Goal: Task Accomplishment & Management: Complete application form

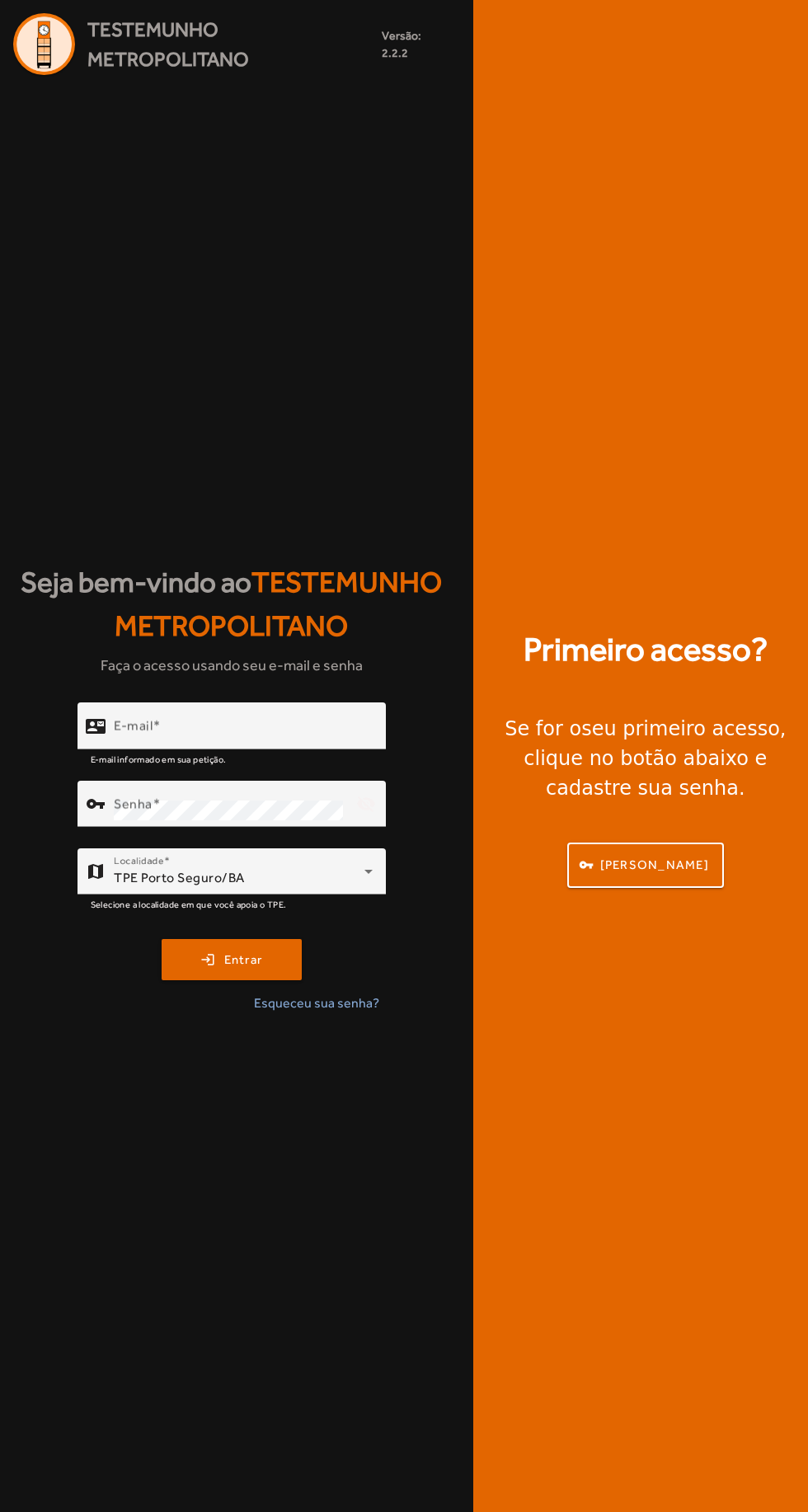
click at [278, 743] on input "E-mail" at bounding box center [243, 733] width 259 height 20
type input "**********"
click at [162, 939] on button "login Entrar" at bounding box center [232, 959] width 140 height 41
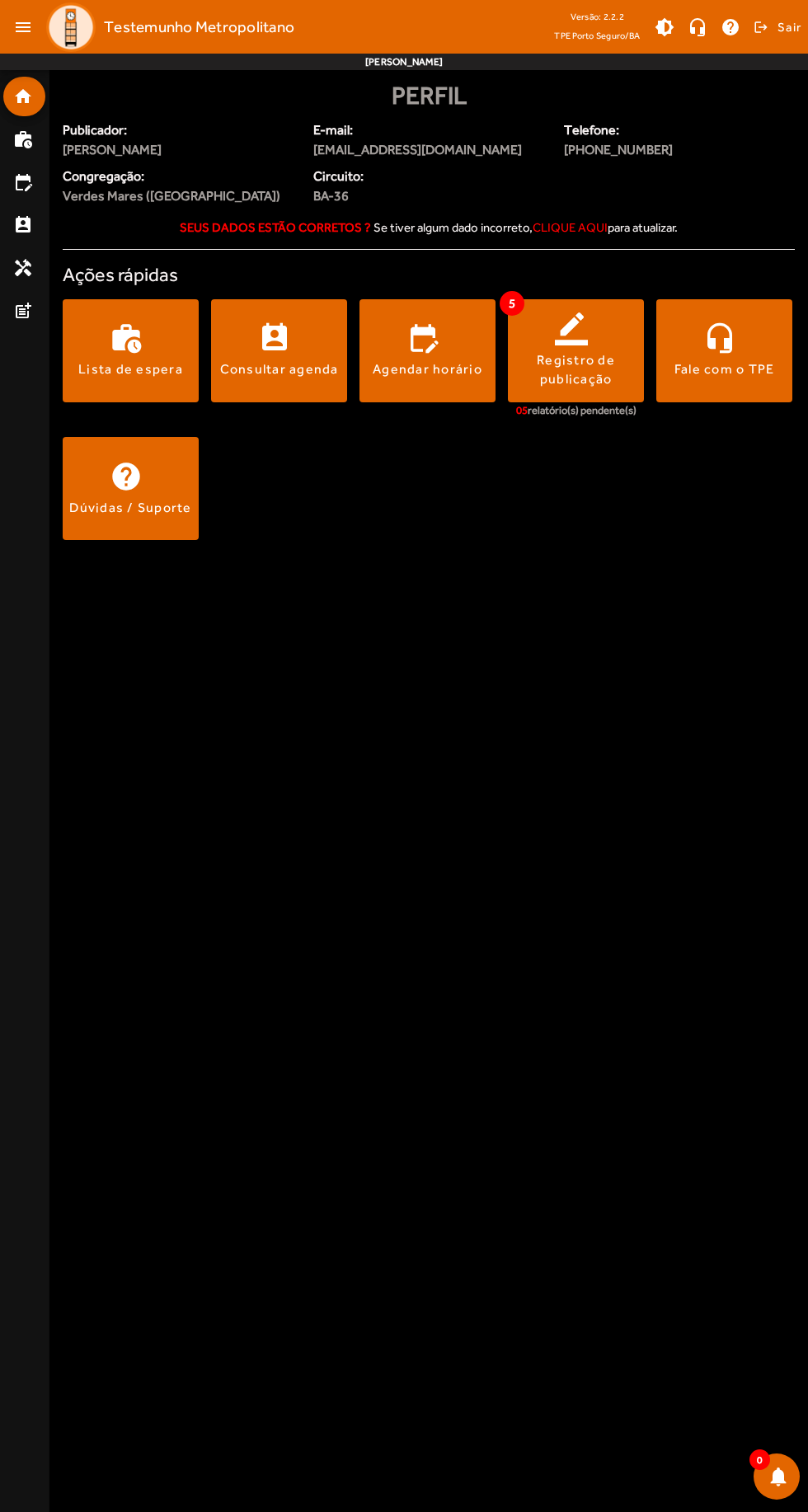
click at [277, 363] on div "Consultar agenda" at bounding box center [280, 368] width 119 height 18
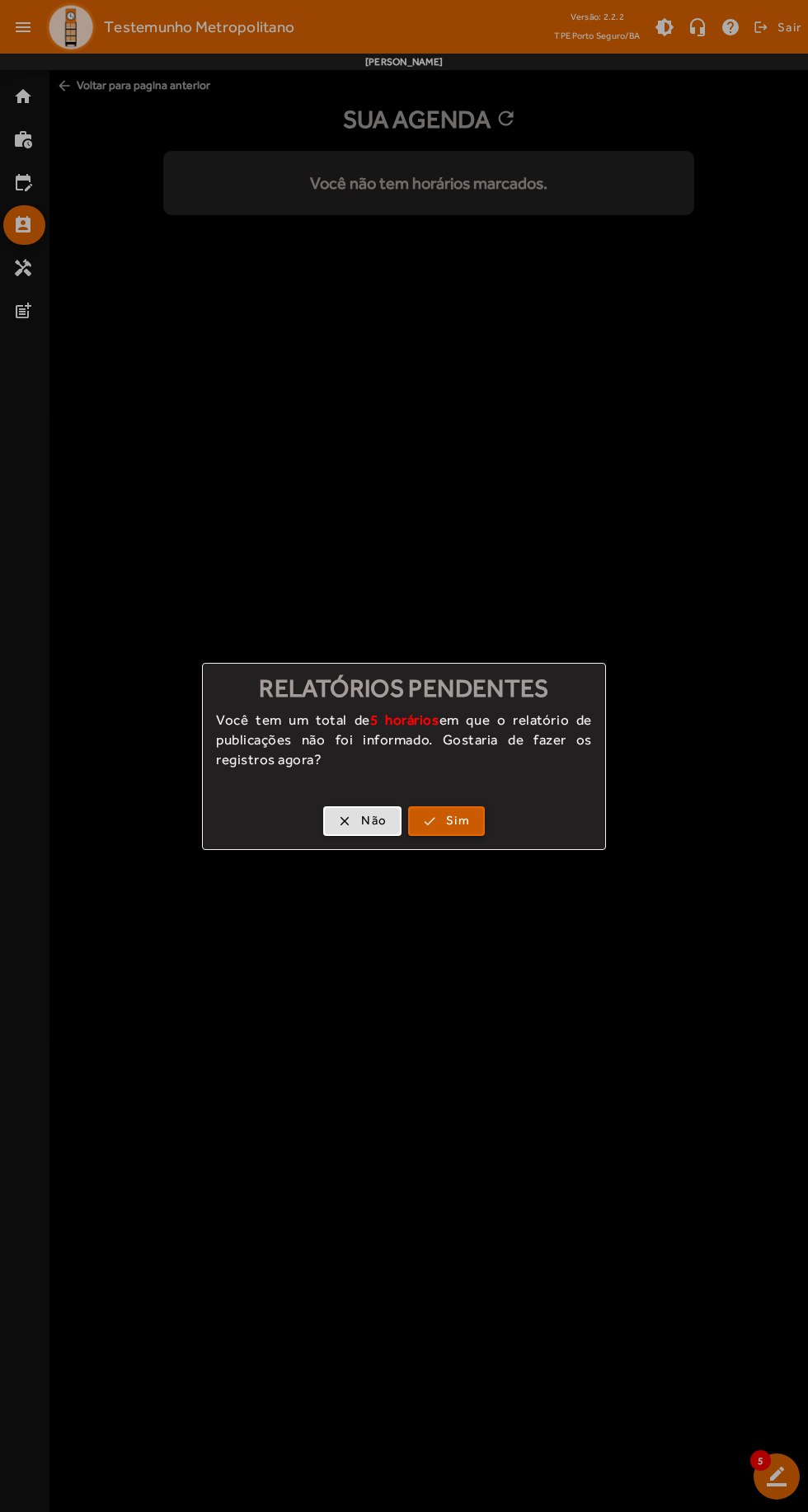
click at [476, 809] on span "button" at bounding box center [446, 820] width 74 height 39
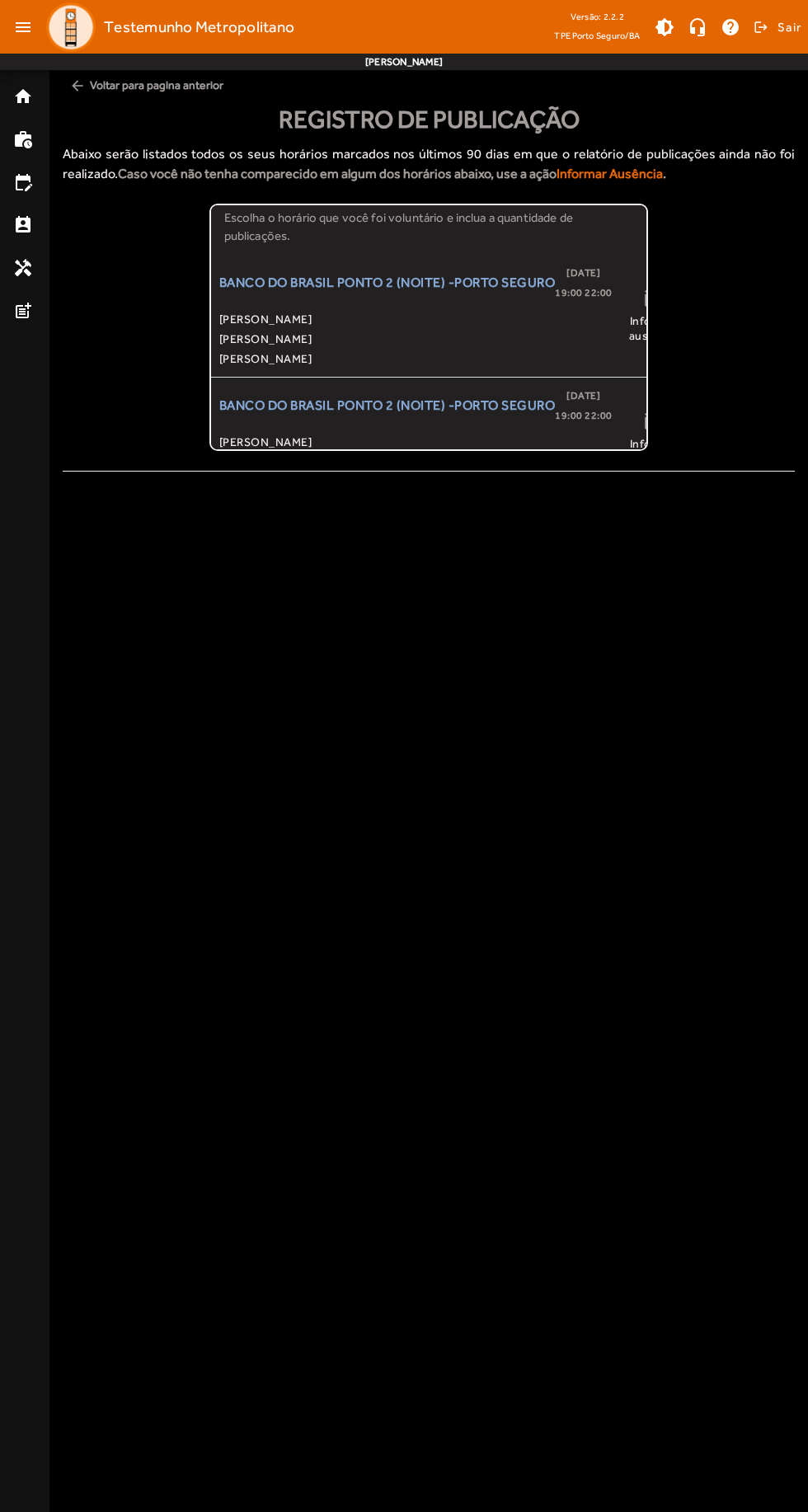
click at [510, 306] on div "BANCO DO BRASIL PONTO 2 (NOITE) -PORTO SEGURO [DATE] 19:00 22:00 [PERSON_NAME]" at bounding box center [415, 316] width 393 height 105
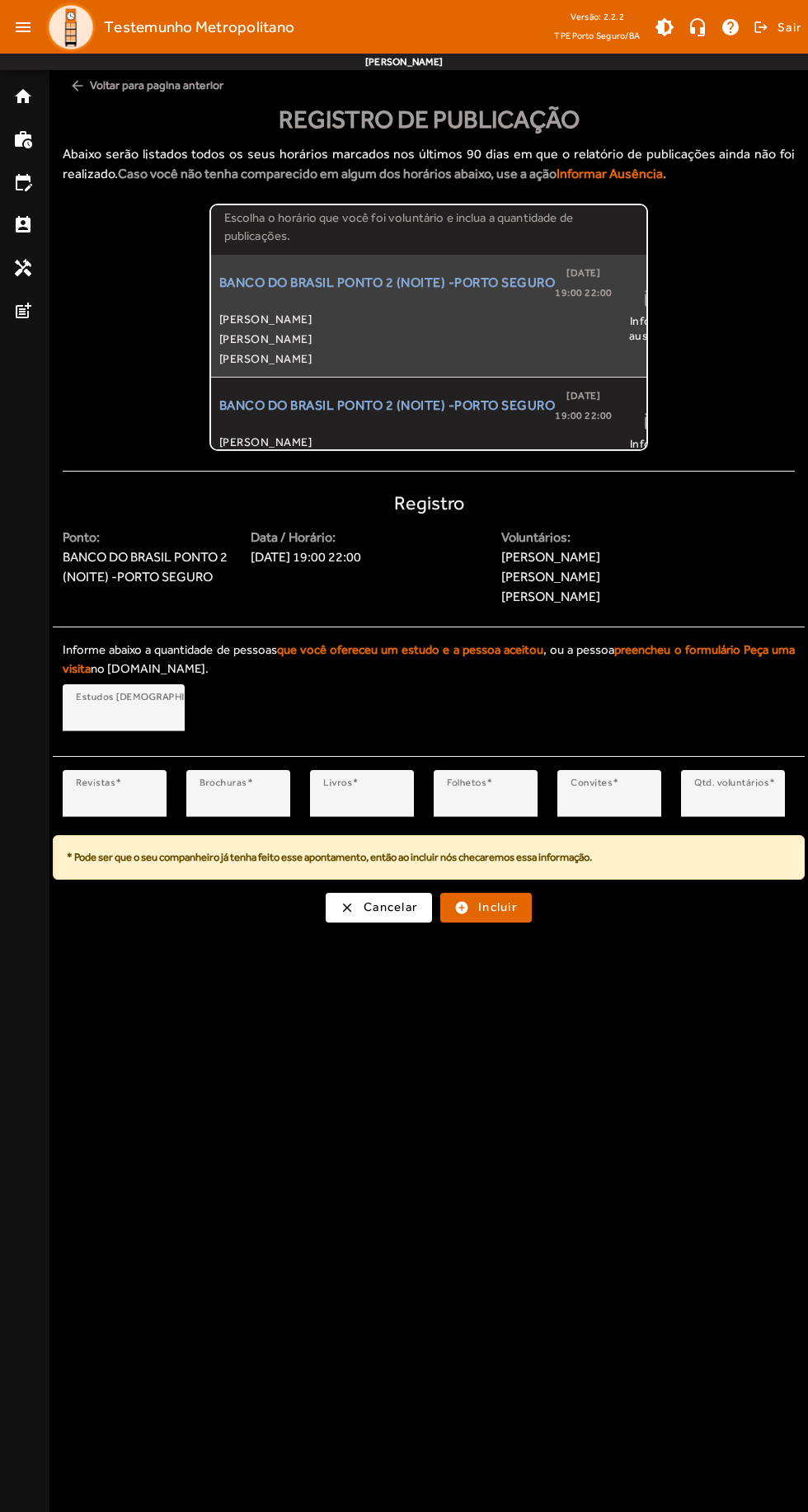
click at [277, 804] on div at bounding box center [277, 804] width 0 height 0
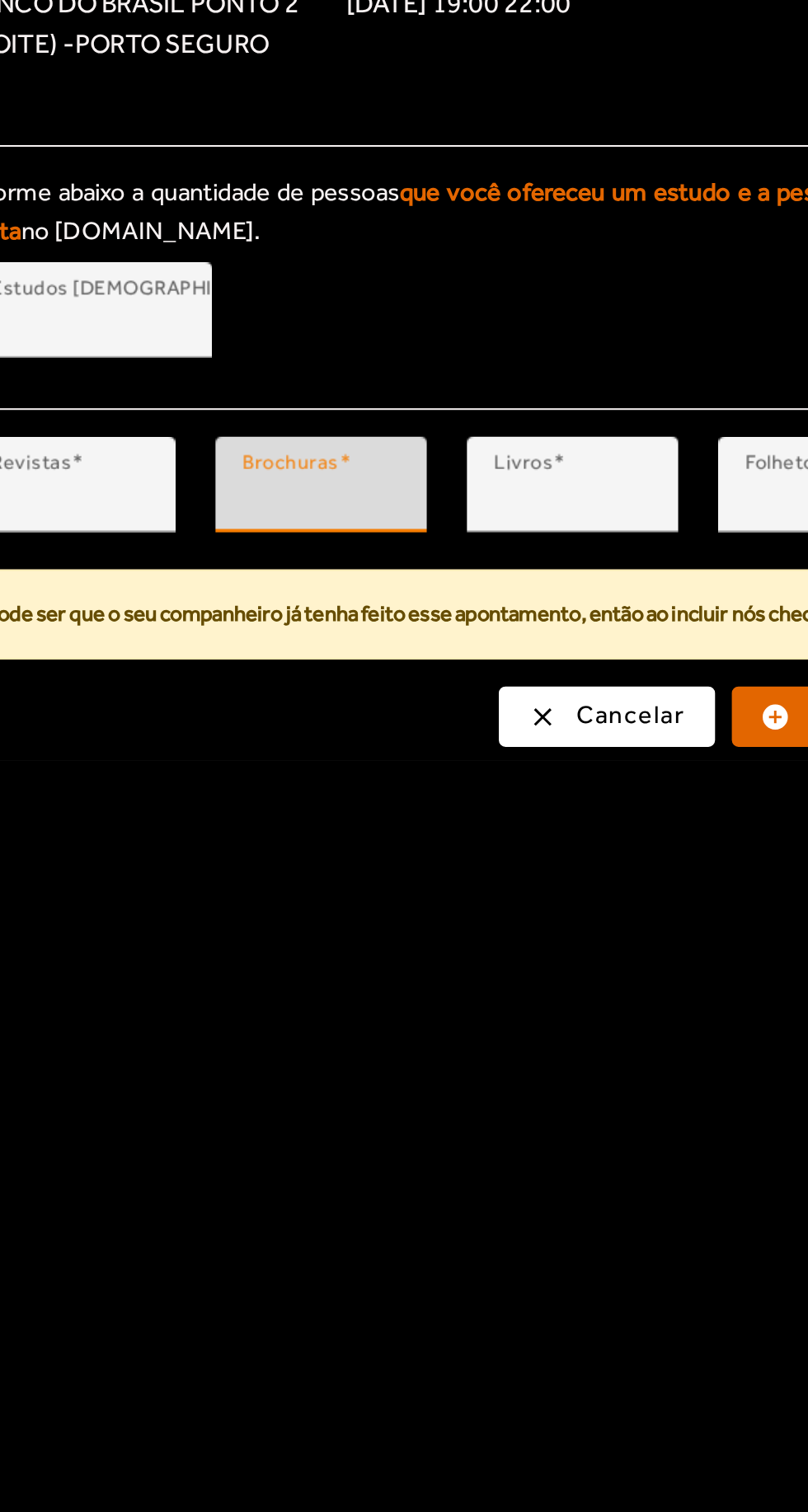
click at [135, 791] on input "*" at bounding box center [114, 800] width 78 height 20
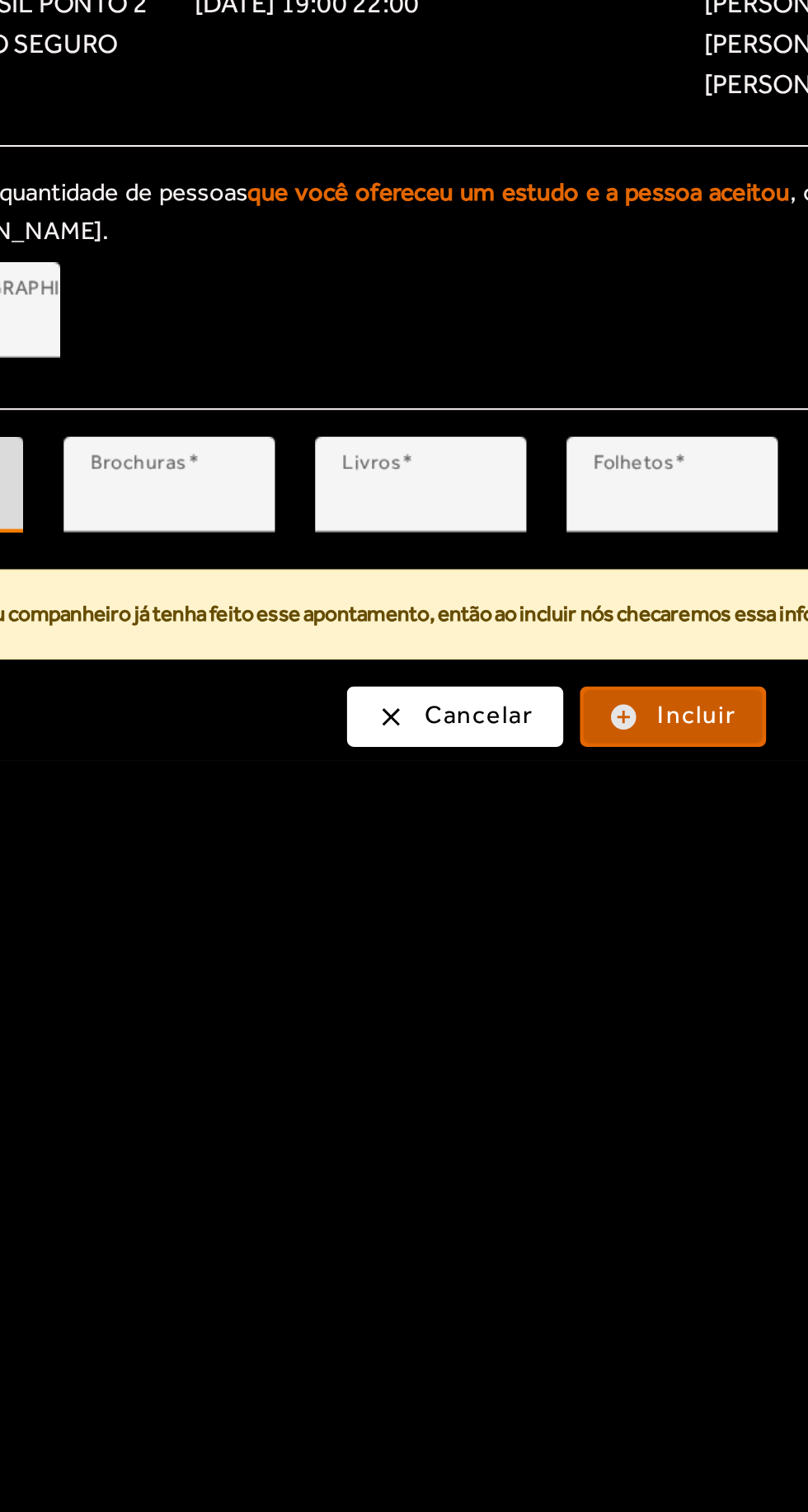
type input "**"
click at [477, 898] on span "submit" at bounding box center [486, 907] width 88 height 39
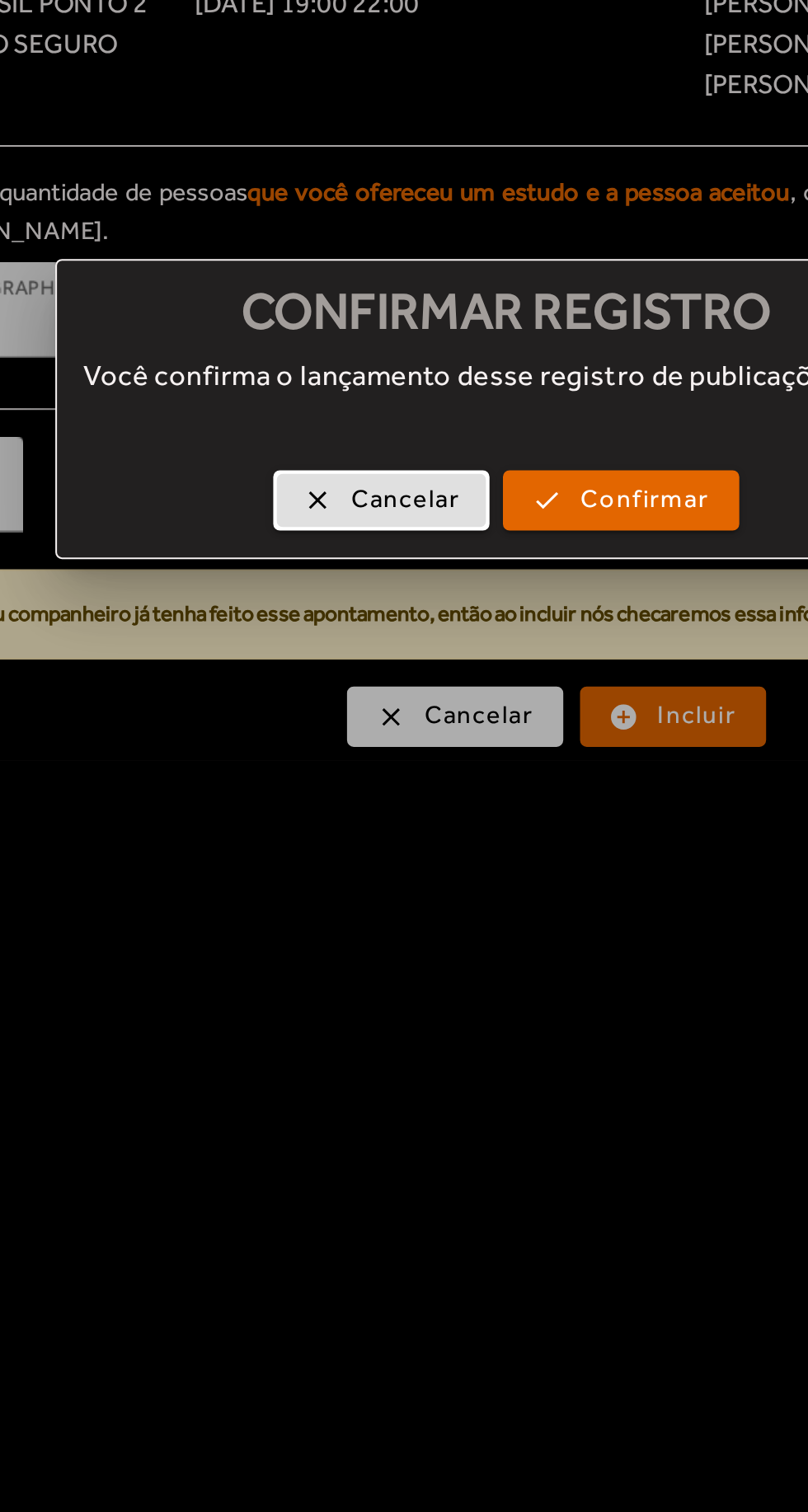
click at [478, 821] on div "clear Cancelar check Confirmar" at bounding box center [404, 804] width 443 height 51
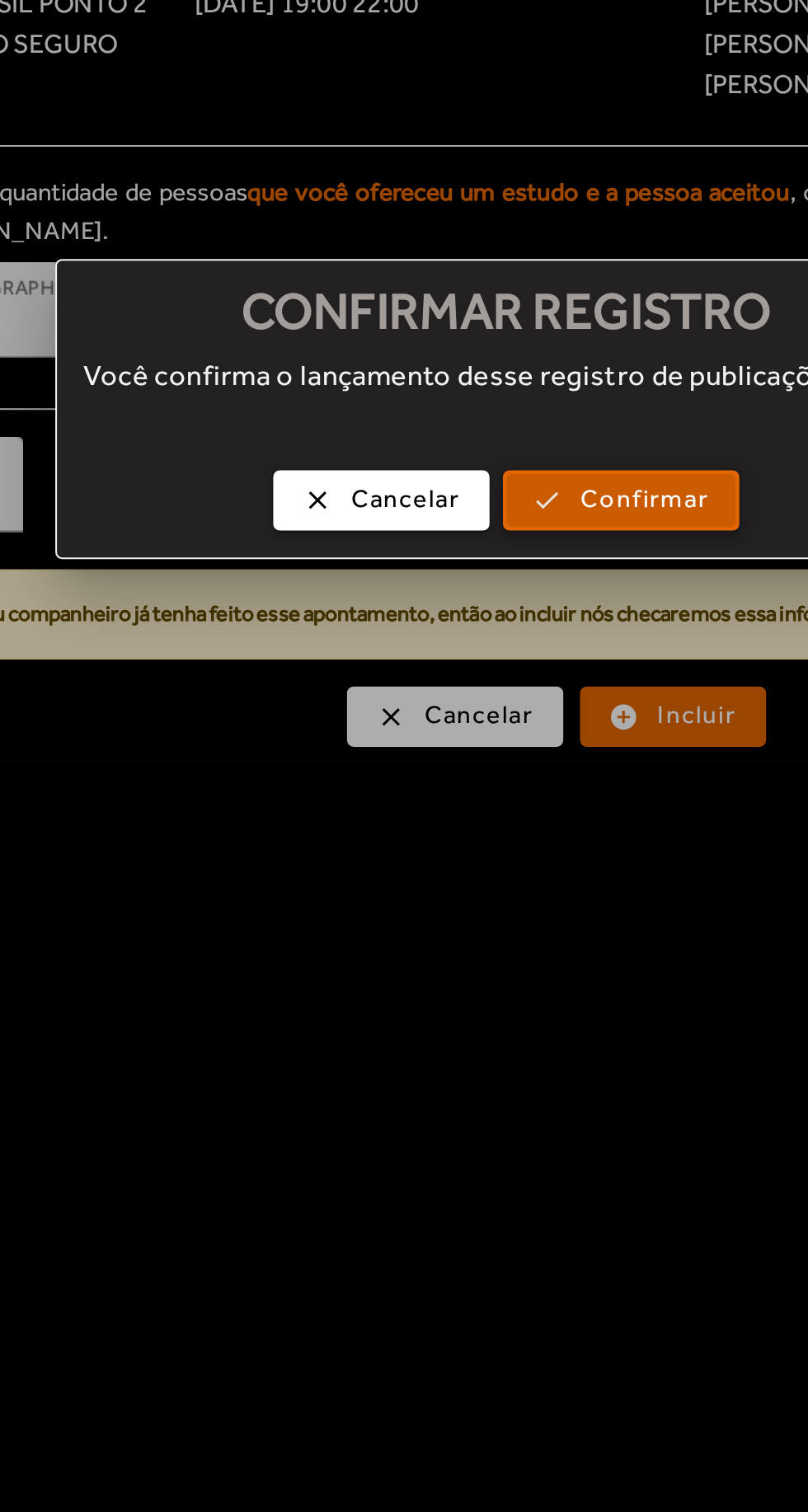
click at [505, 798] on span "button" at bounding box center [460, 801] width 112 height 39
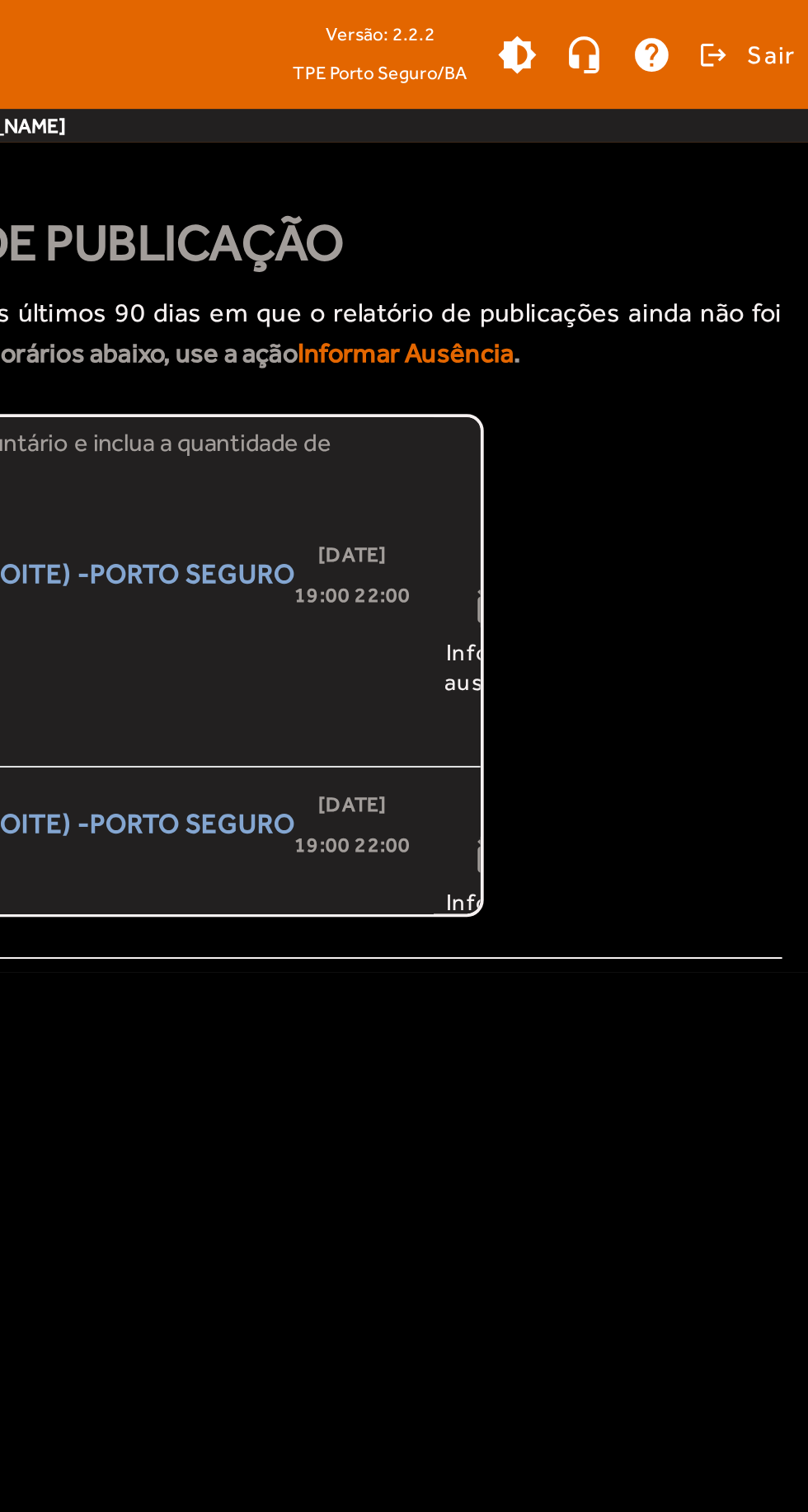
click at [587, 314] on span "[PERSON_NAME]" at bounding box center [415, 319] width 393 height 20
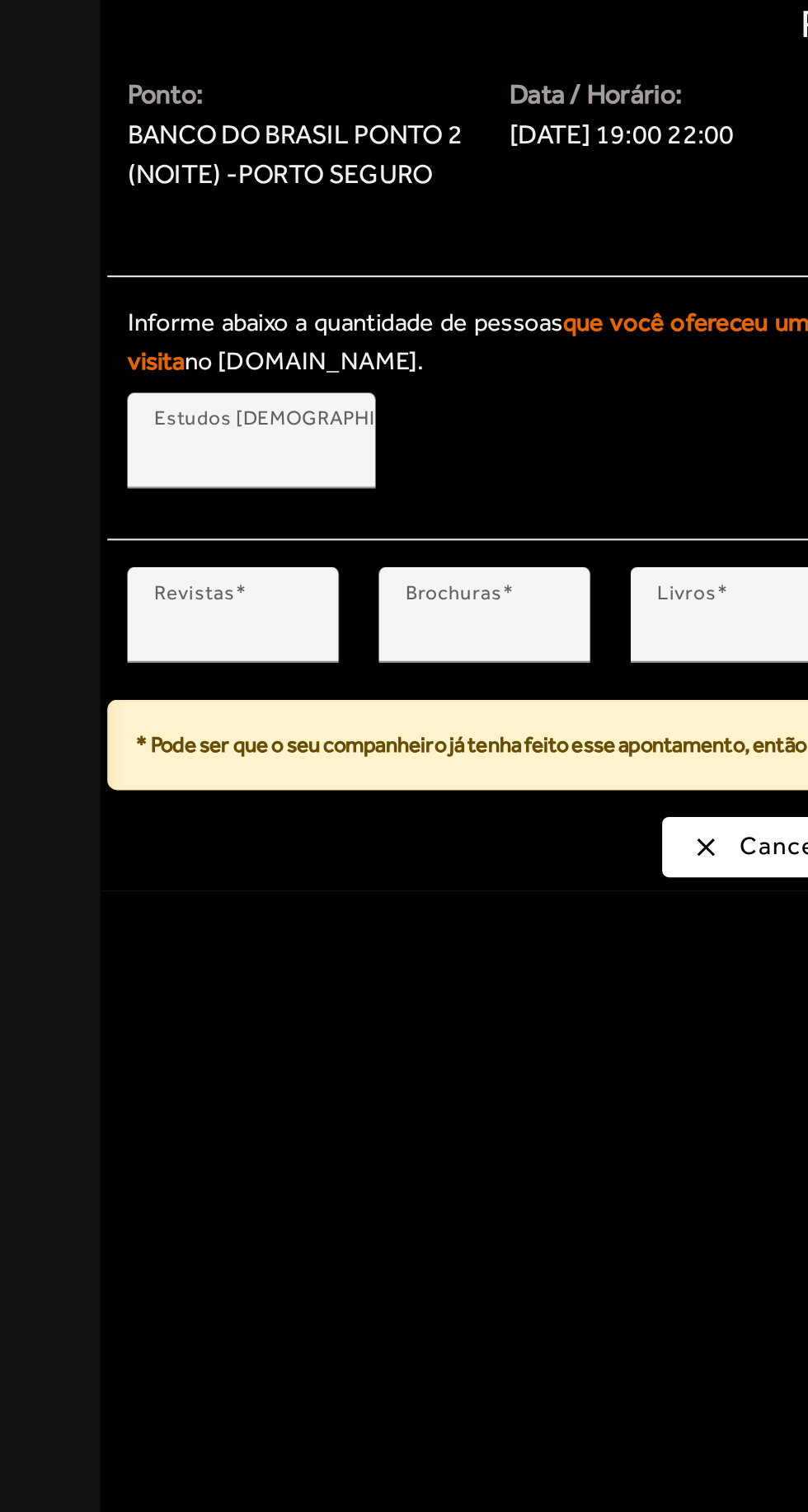
click at [151, 792] on input "*" at bounding box center [114, 800] width 78 height 20
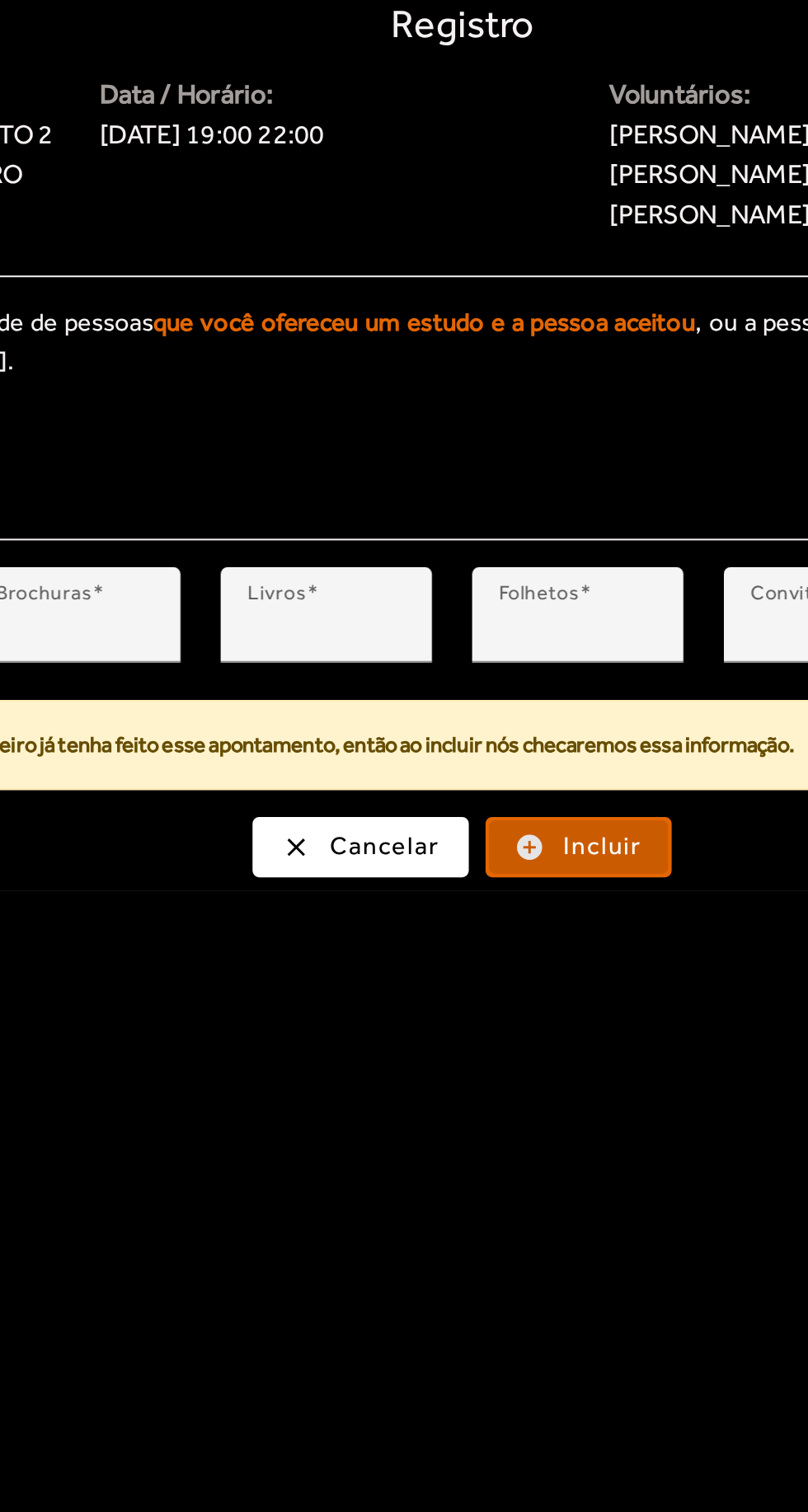
type input "**"
click at [502, 901] on span "Incluir" at bounding box center [498, 907] width 38 height 19
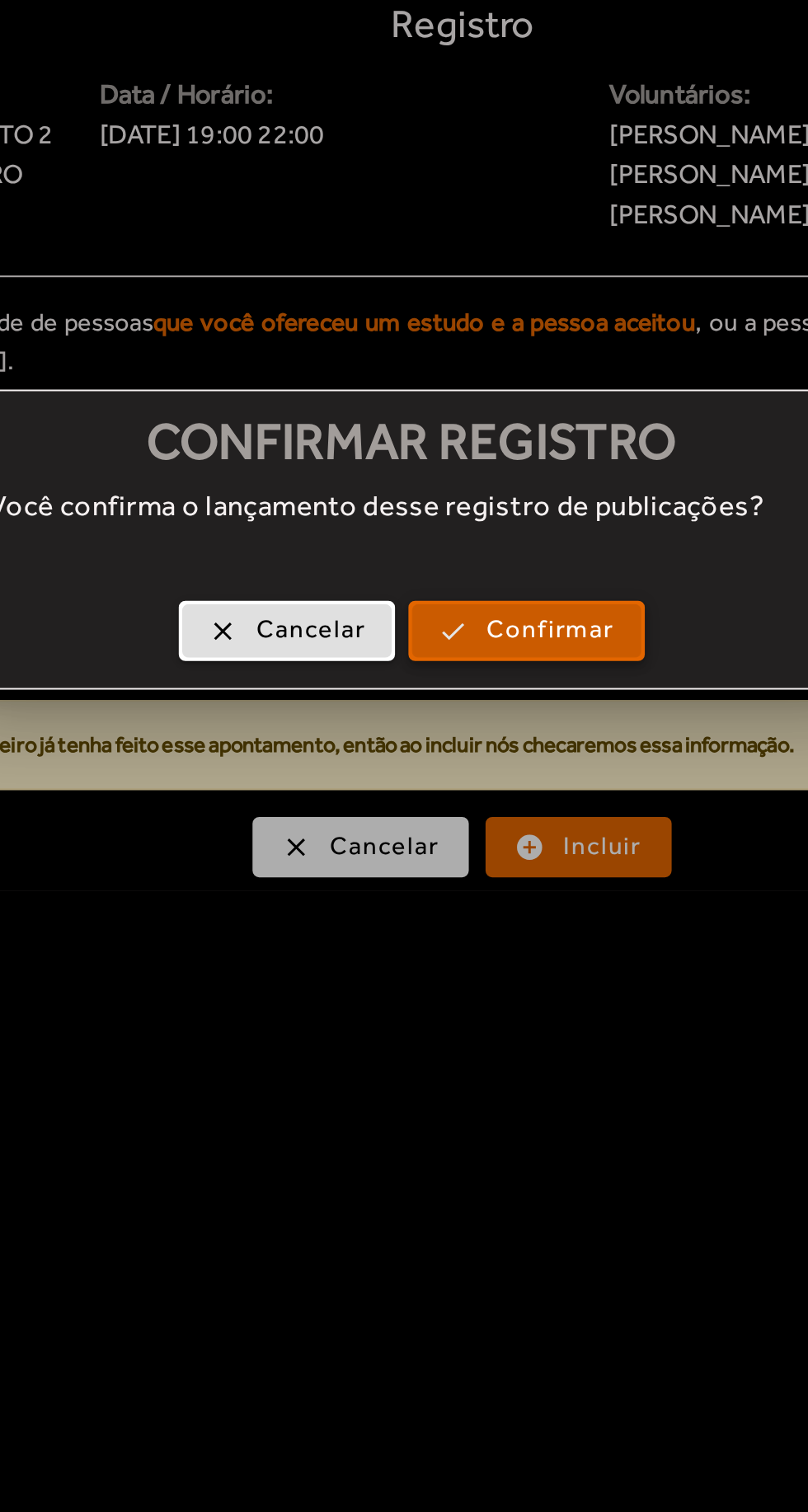
click at [503, 806] on span "Confirmar" at bounding box center [471, 801] width 62 height 19
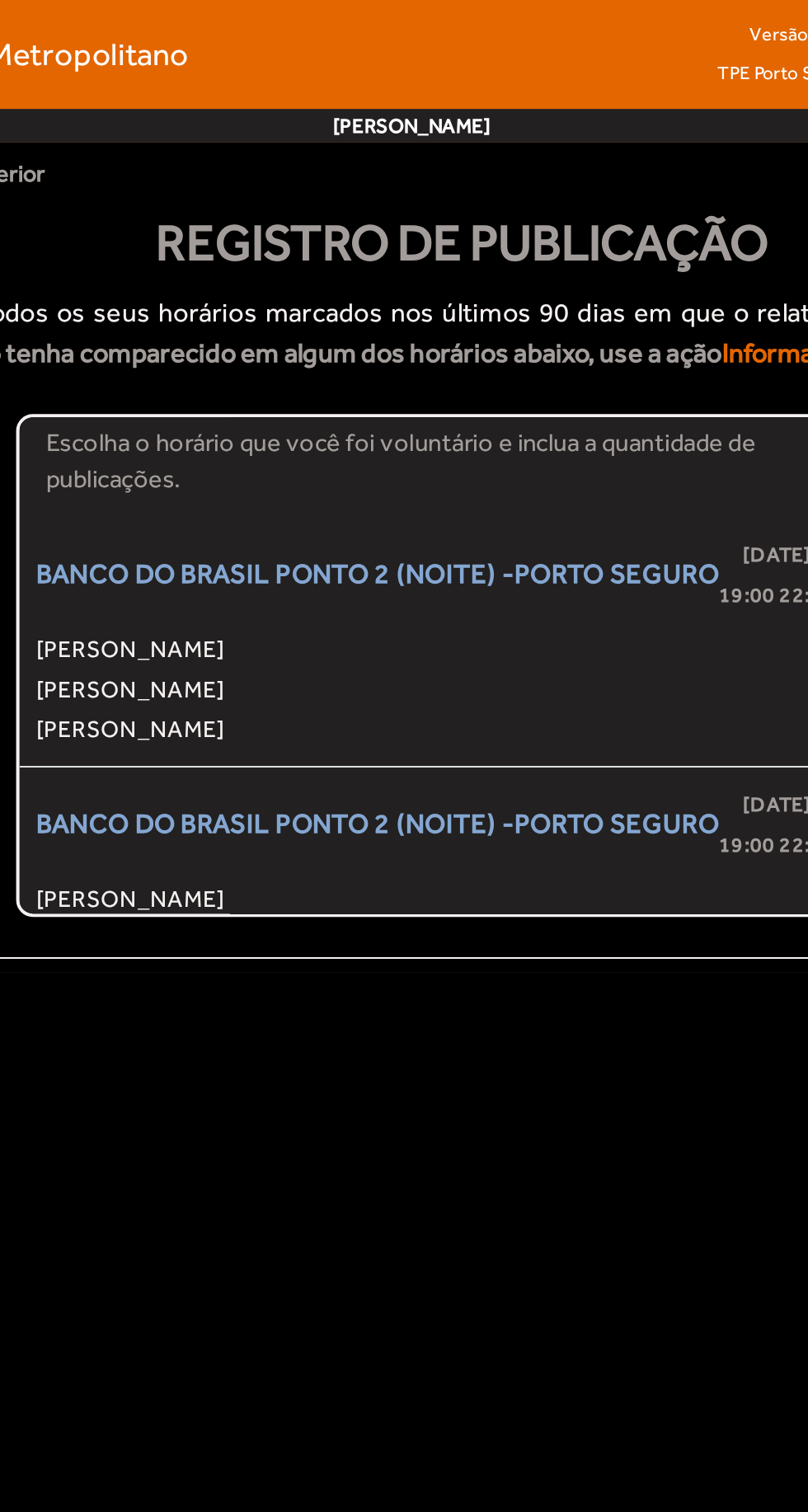
click at [550, 325] on span "[PERSON_NAME]" at bounding box center [415, 319] width 393 height 20
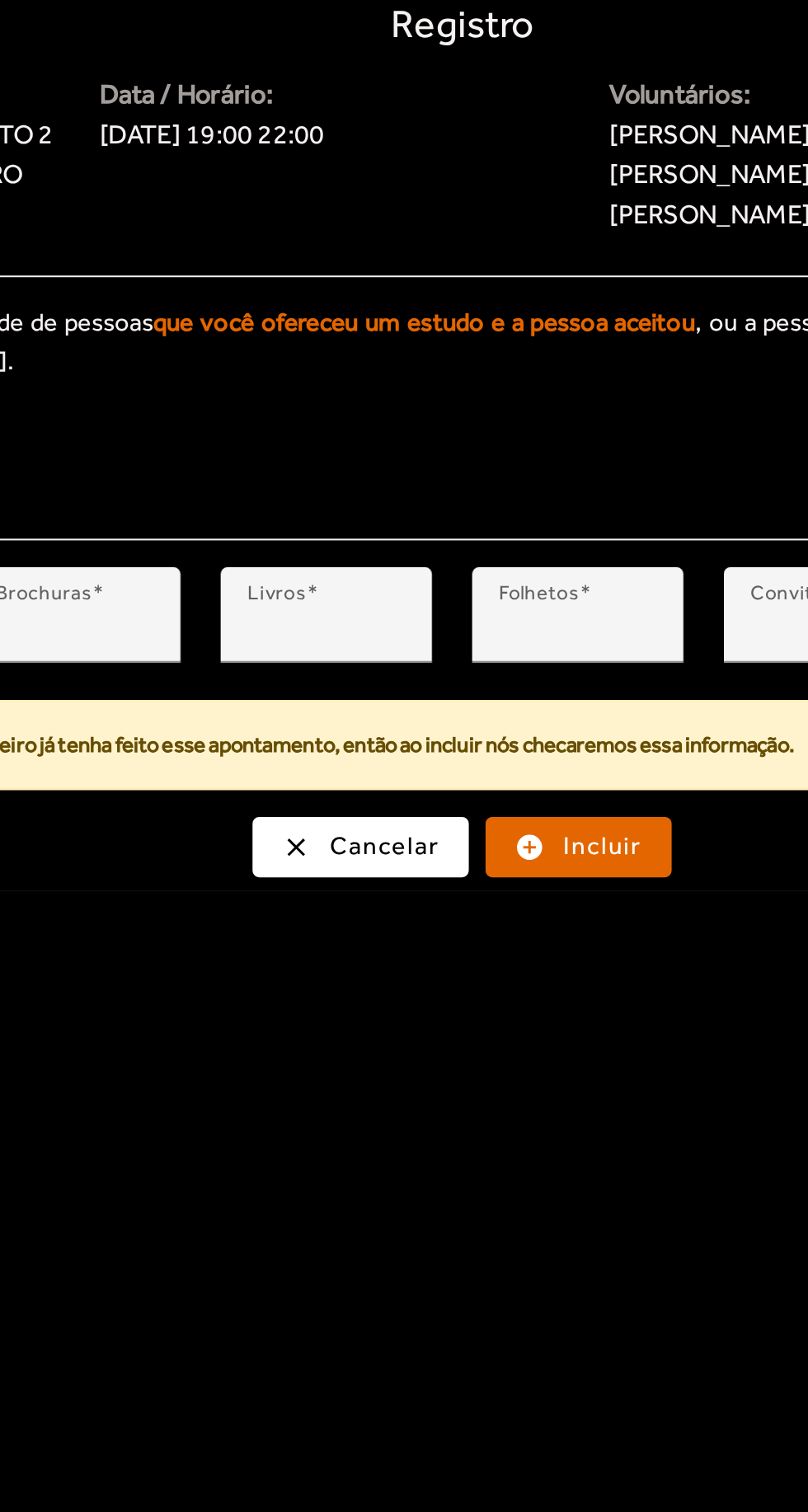
click at [503, 887] on div "Registro Ponto: BANCO DO BRASIL PONTO 2 (NOITE) -PORTO SEGURO Data / Horário: […" at bounding box center [429, 706] width 752 height 432
click at [506, 906] on span "Incluir" at bounding box center [498, 907] width 38 height 19
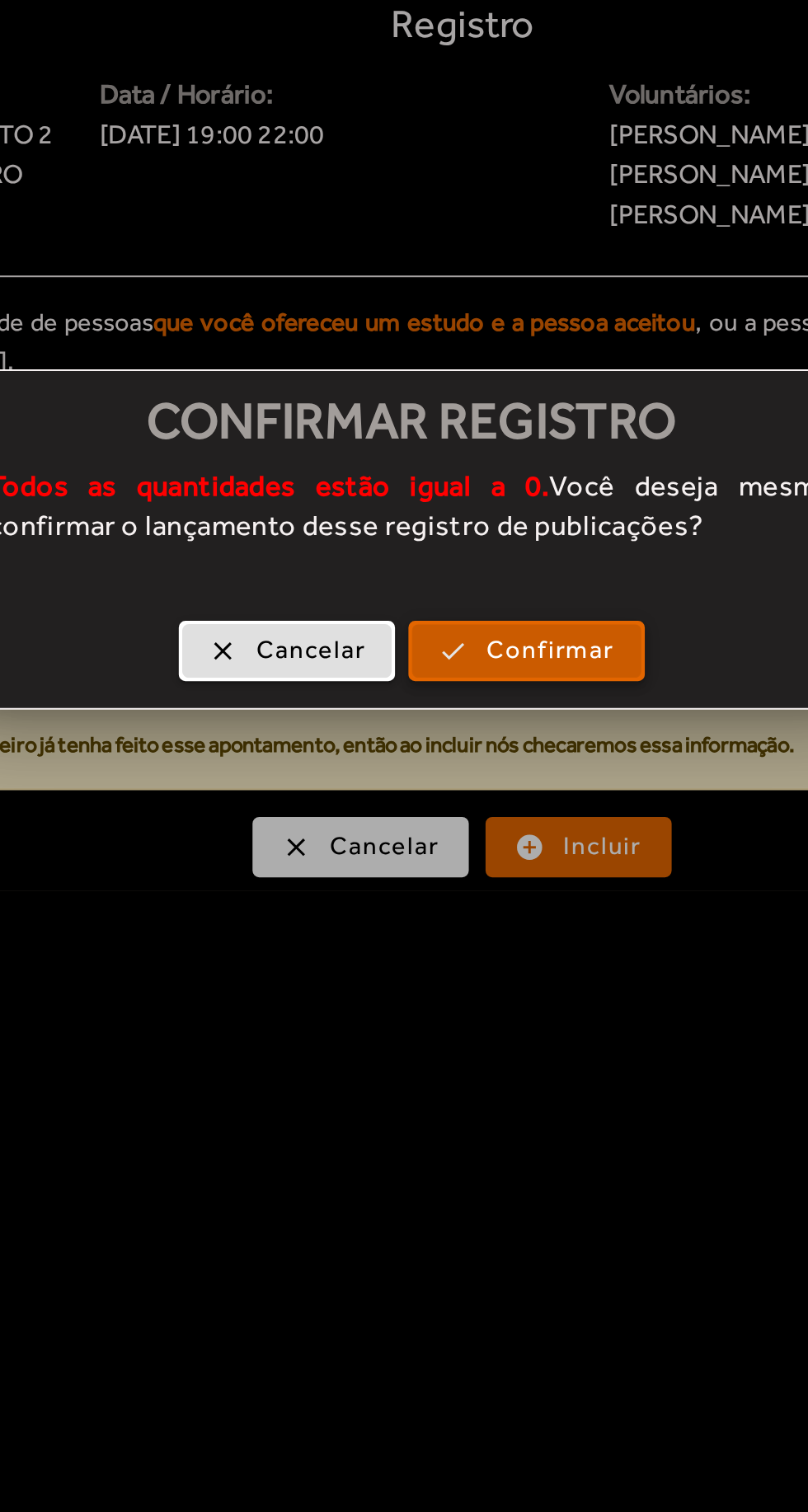
click at [506, 819] on span "button" at bounding box center [460, 811] width 112 height 39
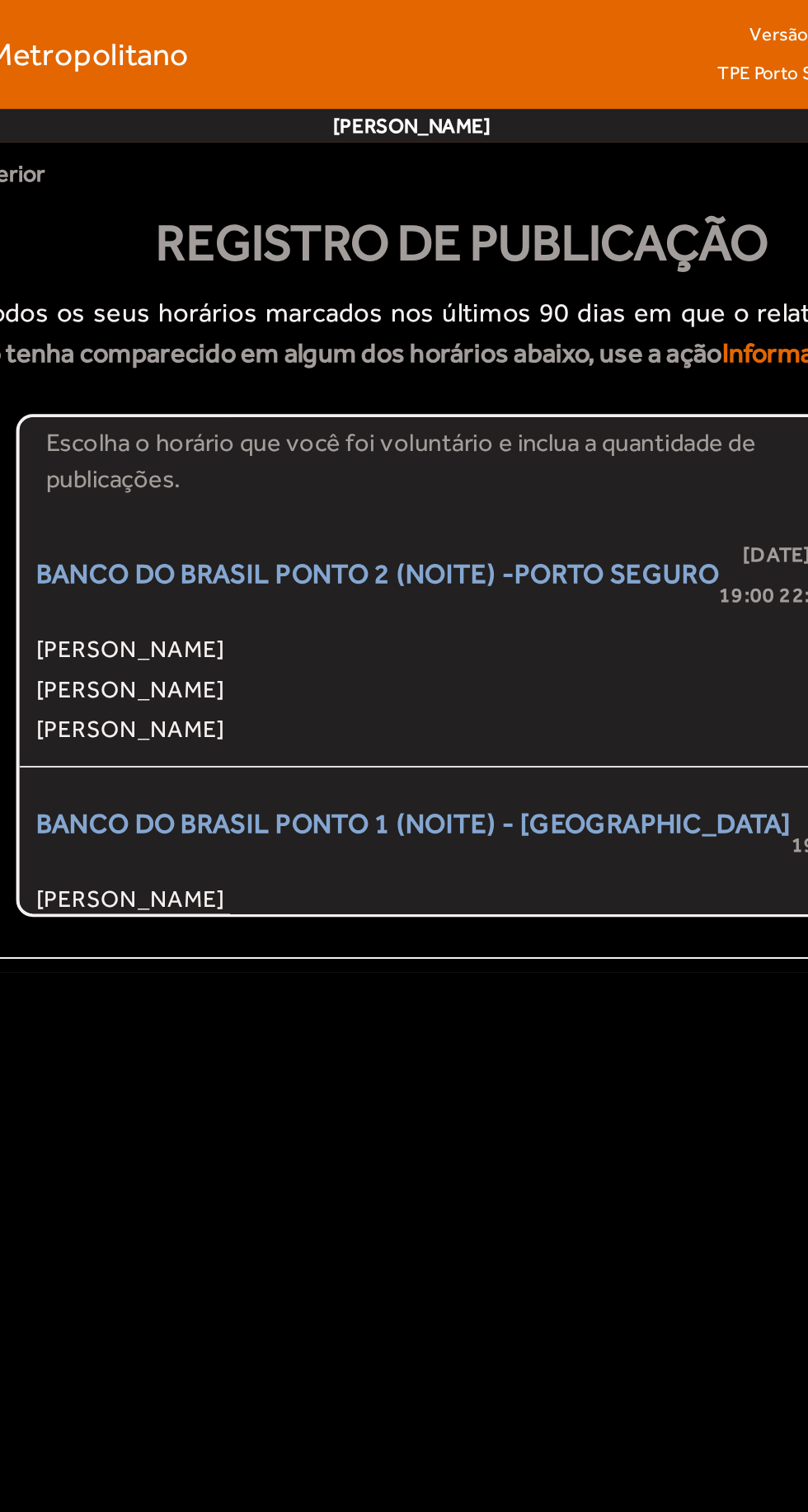
click at [521, 414] on span "BANCO DO BRASIL PONTO 1 (NOITE) - [GEOGRAPHIC_DATA]" at bounding box center [405, 405] width 372 height 39
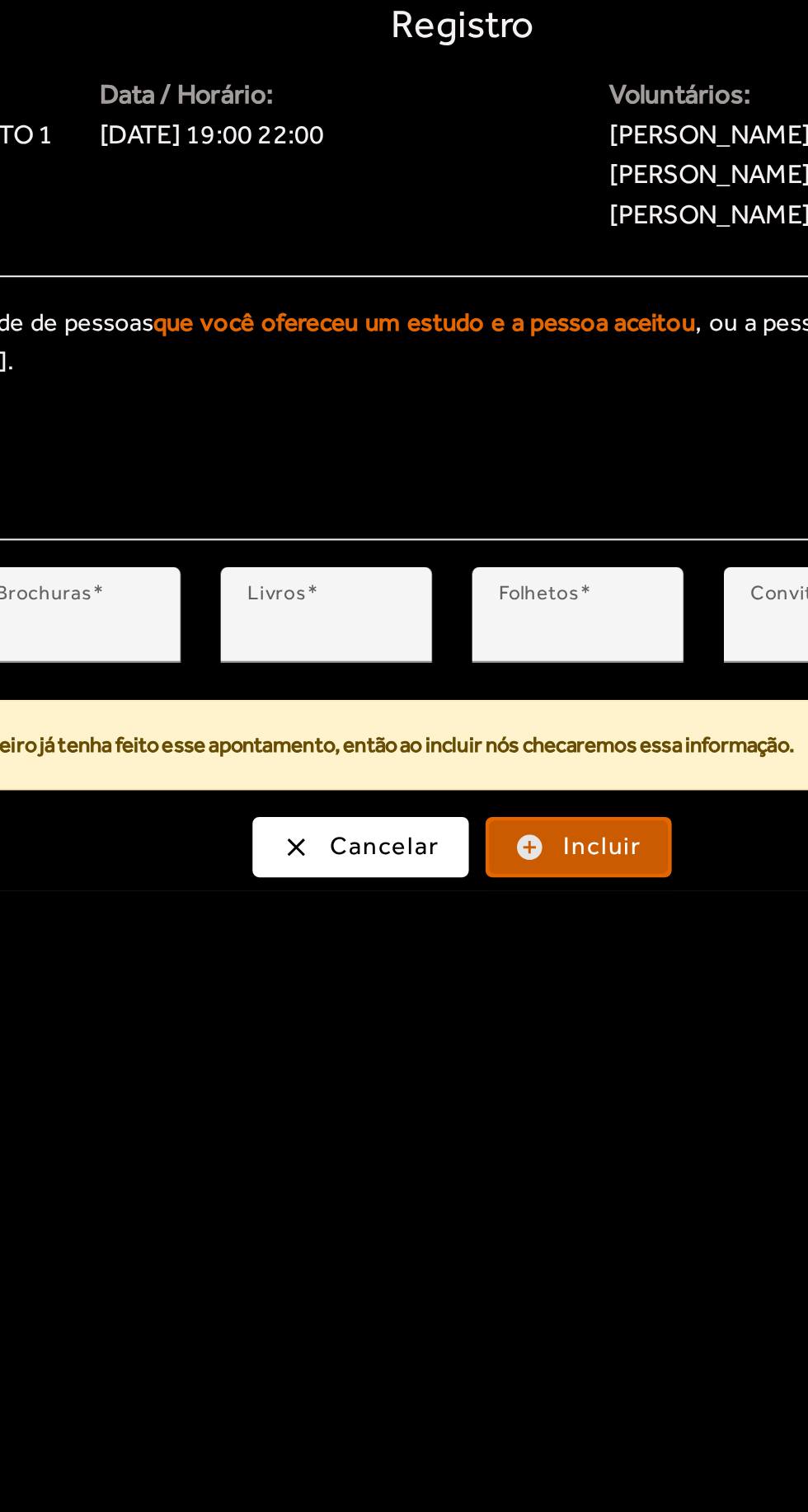
click at [512, 901] on span "Incluir" at bounding box center [498, 907] width 38 height 19
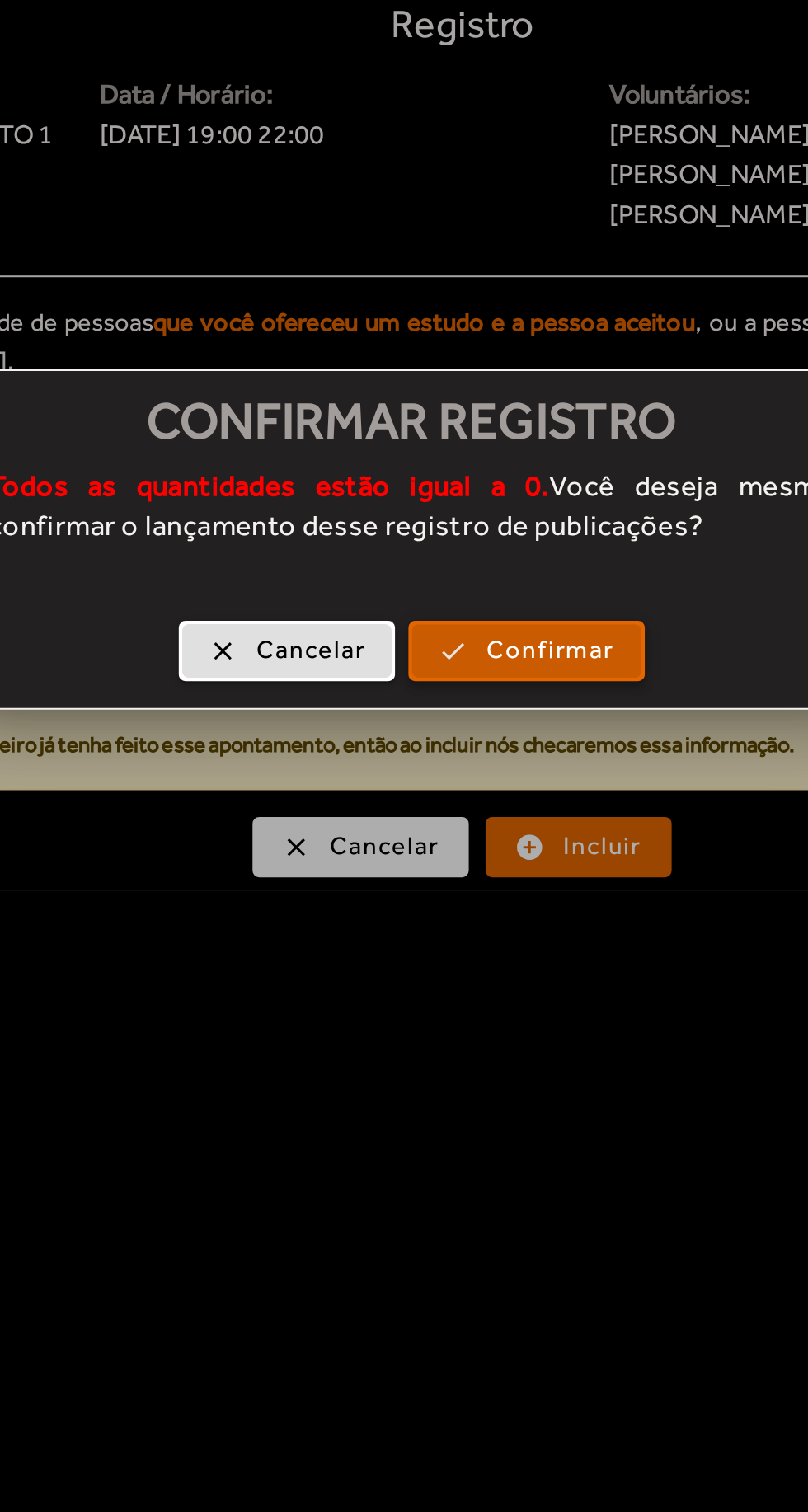
click at [497, 819] on span "Confirmar" at bounding box center [471, 811] width 62 height 19
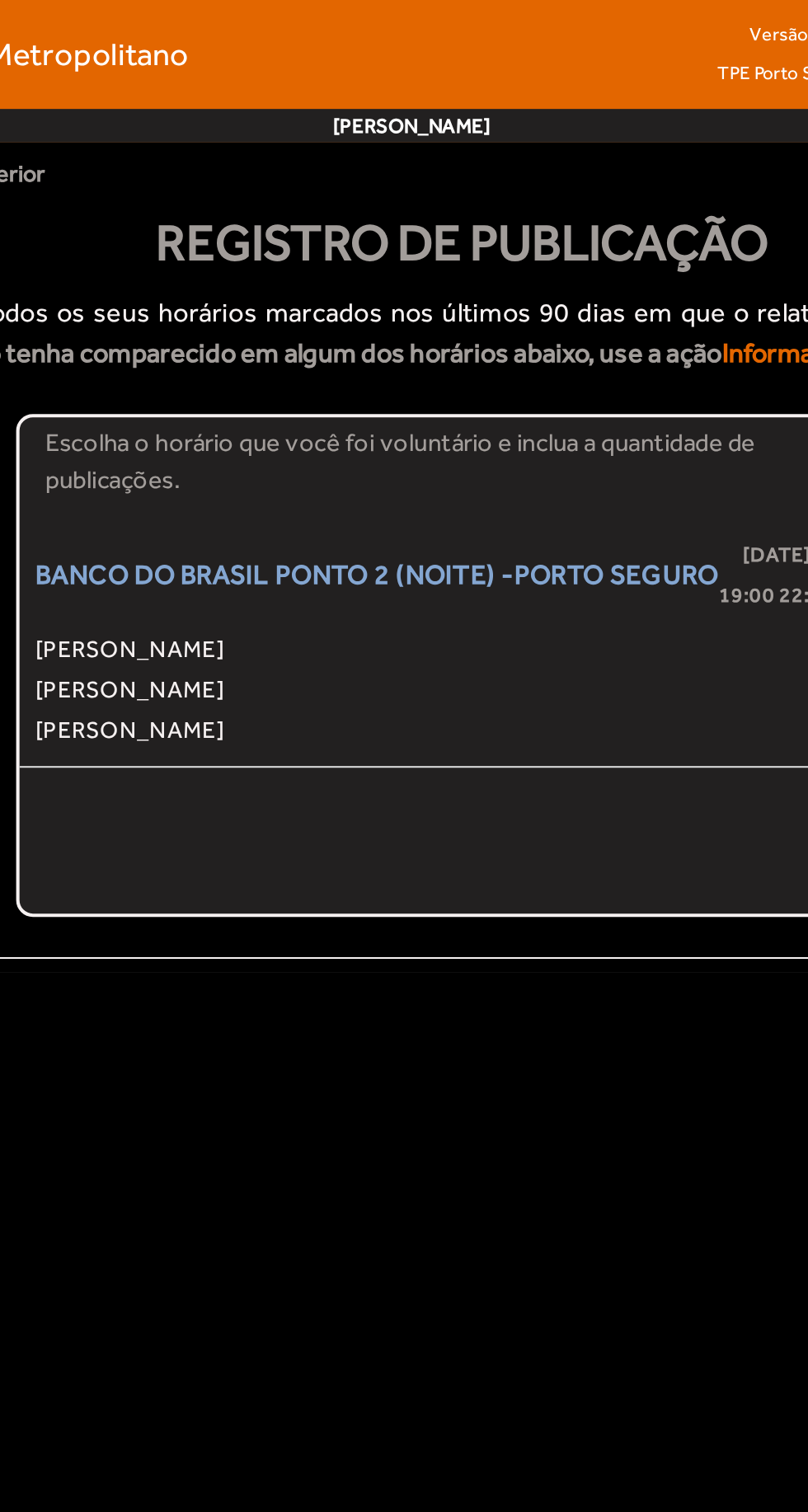
click at [535, 343] on span "[PERSON_NAME]" at bounding box center [415, 339] width 393 height 20
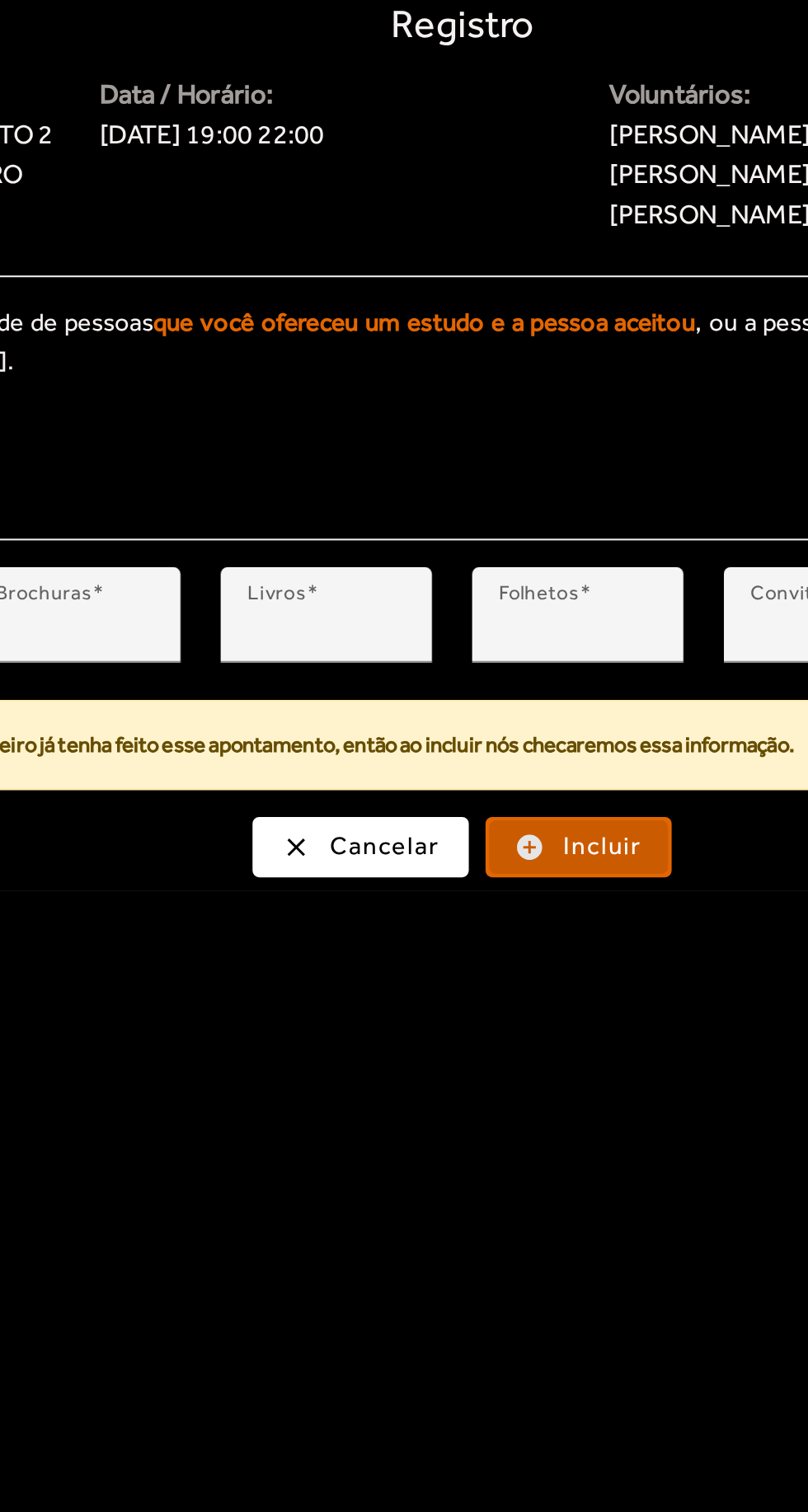
click at [509, 904] on span "Incluir" at bounding box center [498, 907] width 38 height 19
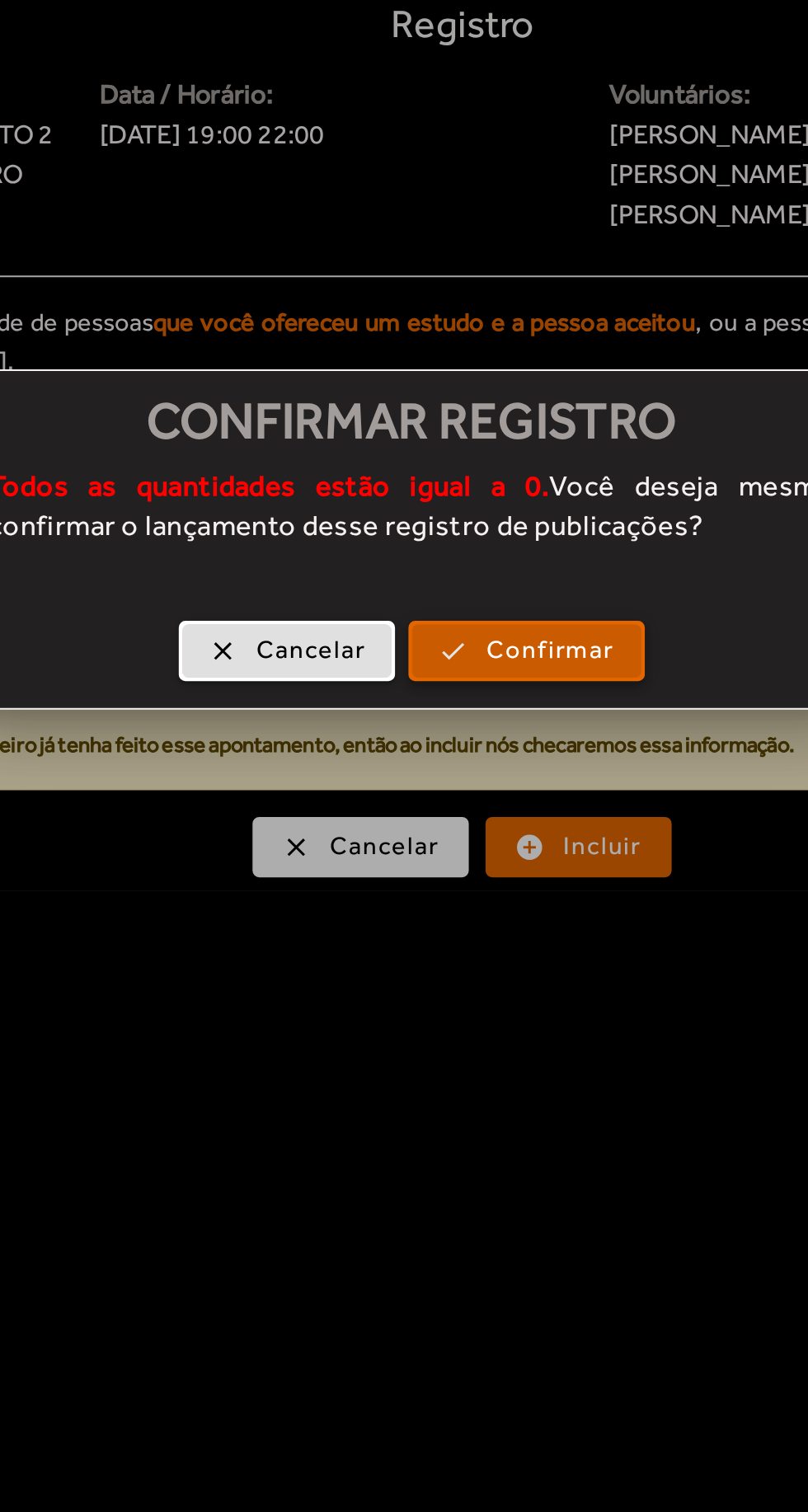
click at [482, 818] on span "Confirmar" at bounding box center [471, 811] width 62 height 19
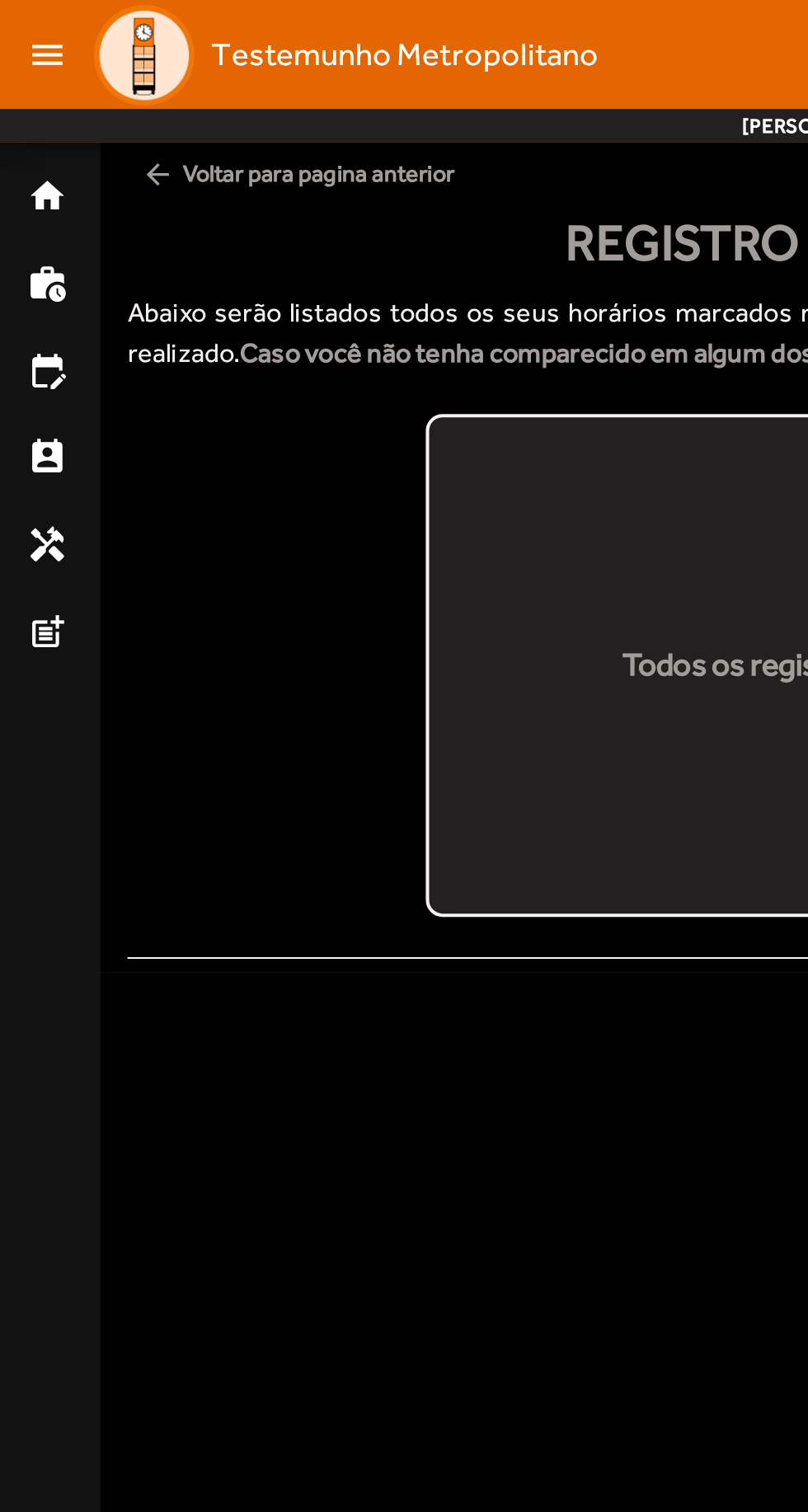
click at [19, 11] on mat-icon "menu" at bounding box center [23, 27] width 33 height 33
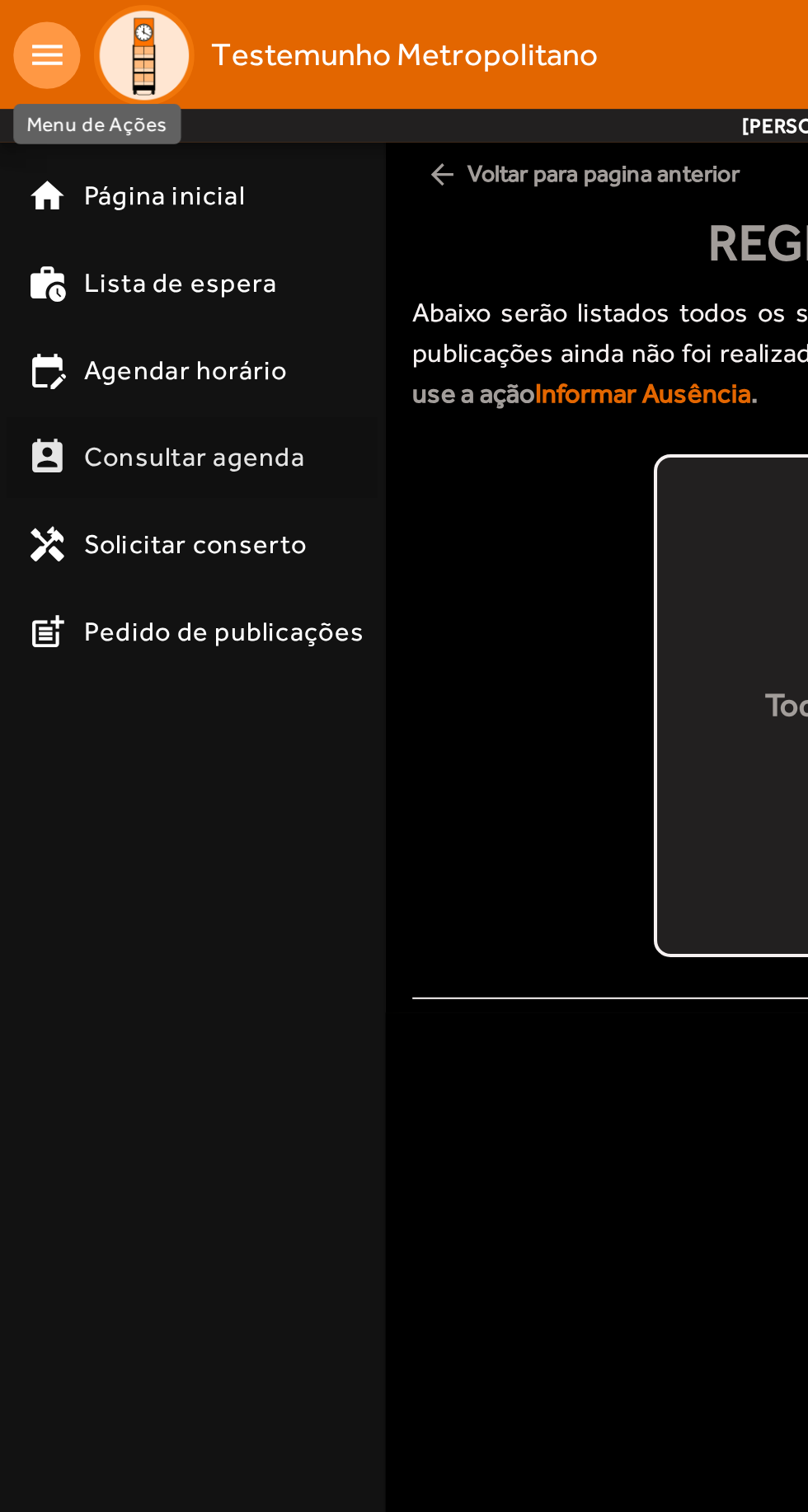
click at [30, 226] on mat-icon "perm_contact_calendar" at bounding box center [23, 225] width 20 height 20
